Goal: Information Seeking & Learning: Learn about a topic

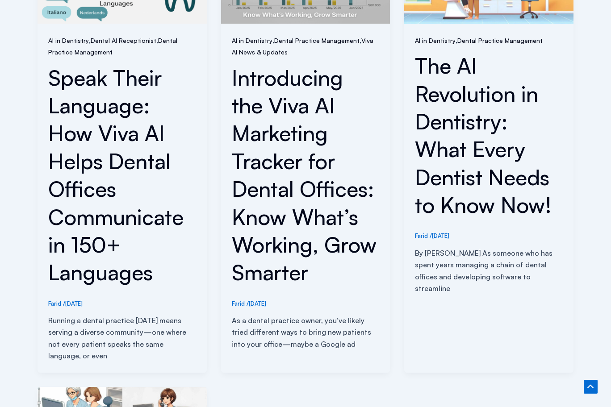
scroll to position [1554, 0]
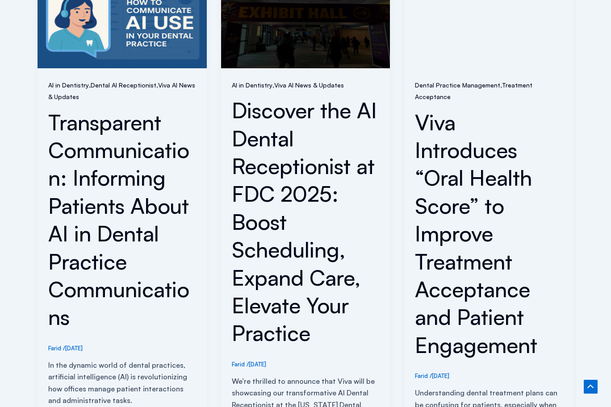
scroll to position [1554, 0]
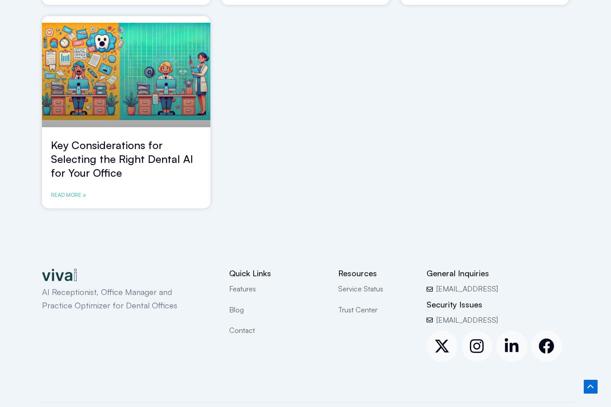
scroll to position [805, 0]
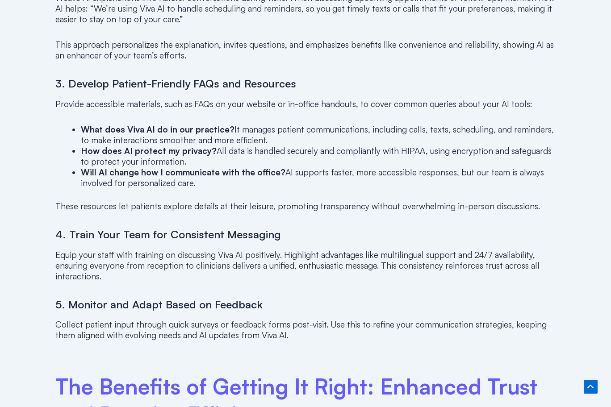
scroll to position [1554, 0]
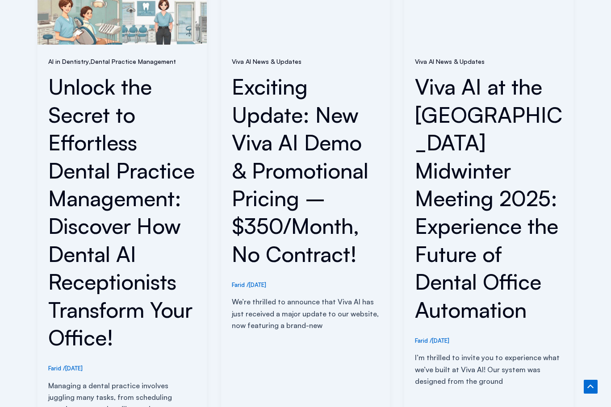
scroll to position [1554, 0]
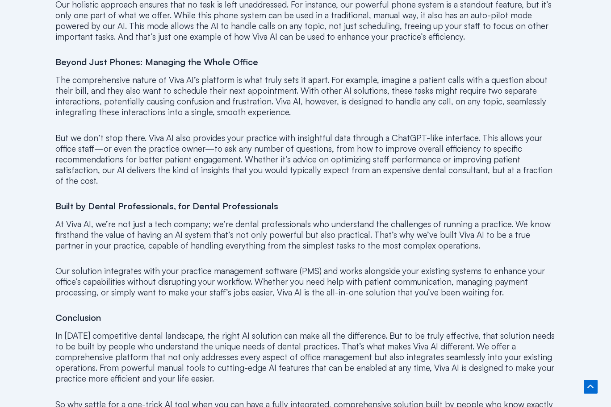
scroll to position [1092, 0]
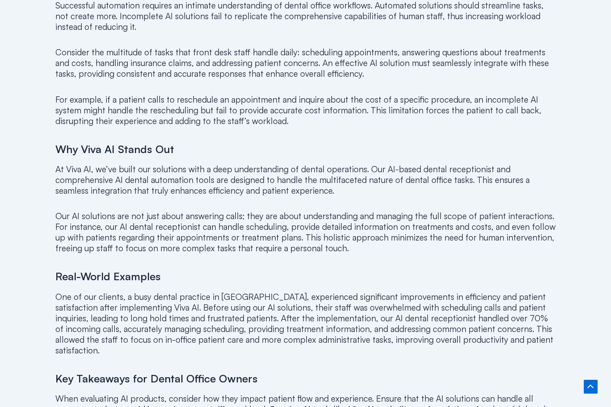
scroll to position [1165, 0]
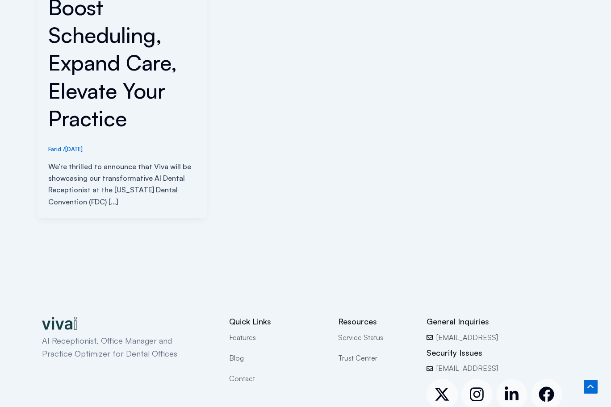
scroll to position [480, 0]
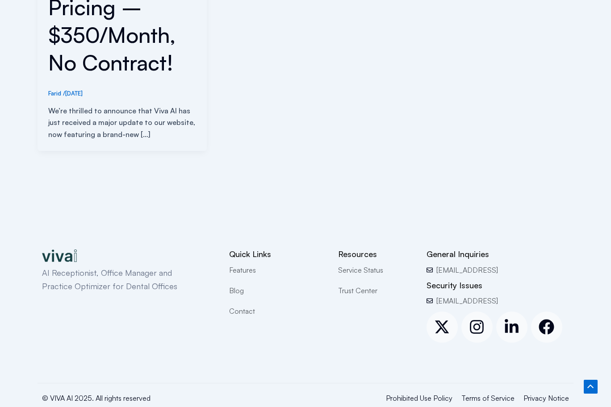
scroll to position [412, 0]
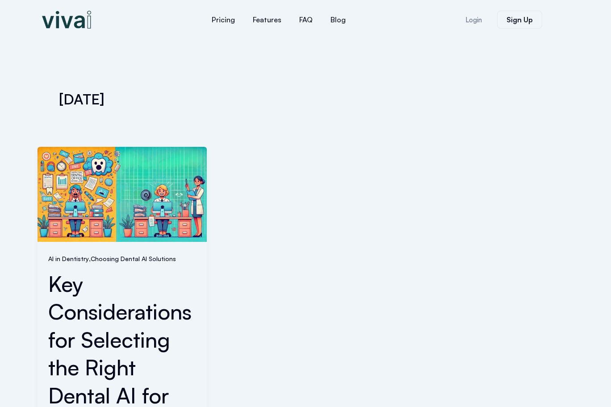
scroll to position [384, 0]
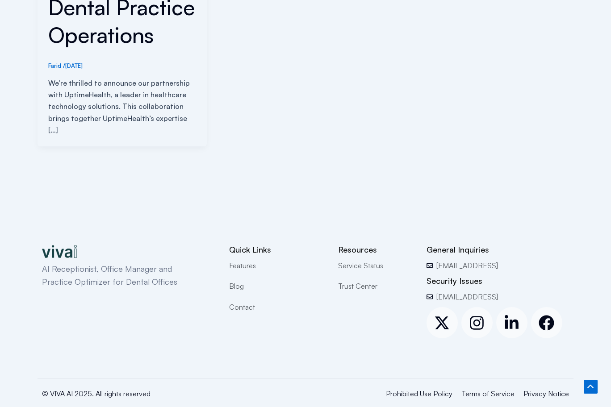
scroll to position [396, 0]
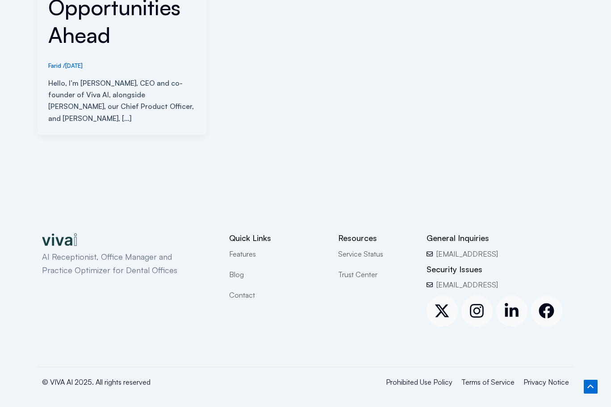
scroll to position [412, 0]
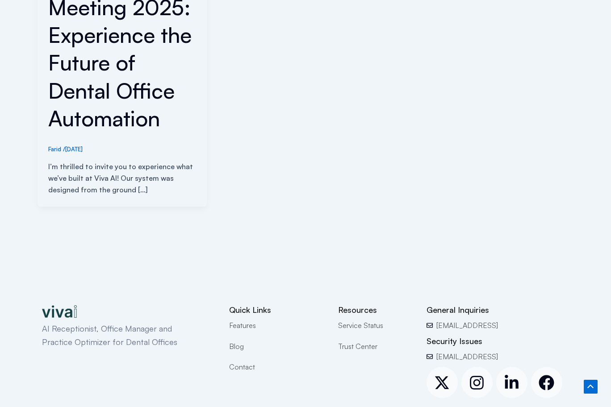
scroll to position [440, 0]
